Goal: Information Seeking & Learning: Learn about a topic

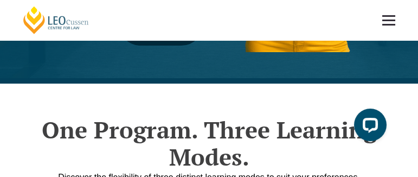
scroll to position [380, 0]
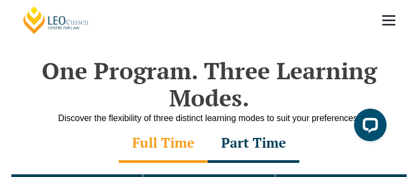
click at [389, 23] on link at bounding box center [389, 20] width 40 height 40
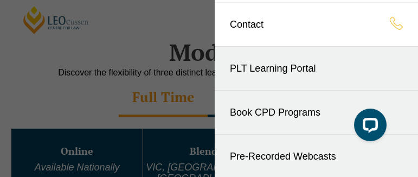
scroll to position [434, 0]
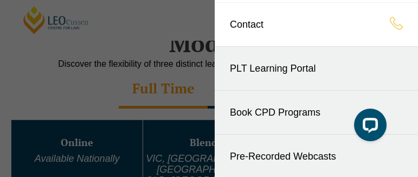
click at [248, 157] on link "Pre-Recorded Webcasts" at bounding box center [316, 155] width 203 height 43
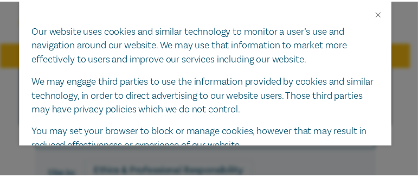
scroll to position [108, 0]
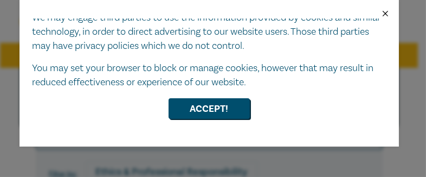
click at [385, 16] on button "Close" at bounding box center [386, 14] width 10 height 10
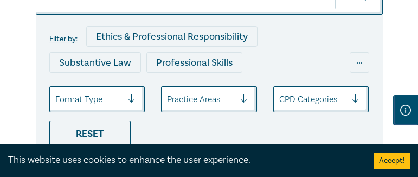
scroll to position [163, 0]
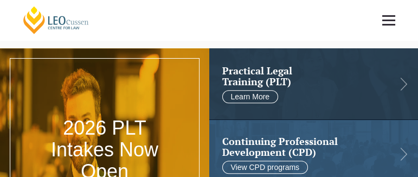
click at [28, 62] on header "2026 PLT Intakes Now Open Your legal career starts here Explore Dates" at bounding box center [104, 142] width 209 height 189
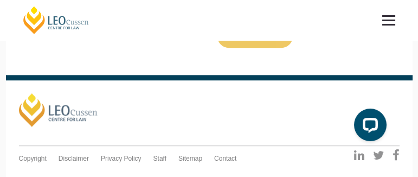
scroll to position [1952, 0]
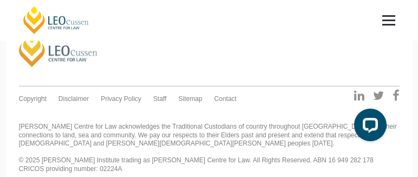
scroll to position [1997, 0]
